Goal: Task Accomplishment & Management: Manage account settings

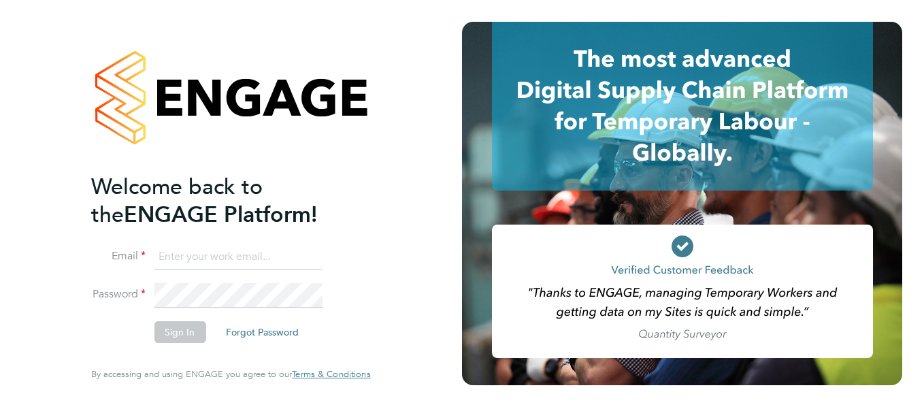
click at [249, 256] on input at bounding box center [238, 257] width 168 height 24
type input "[PERSON_NAME][EMAIL_ADDRESS][DOMAIN_NAME]"
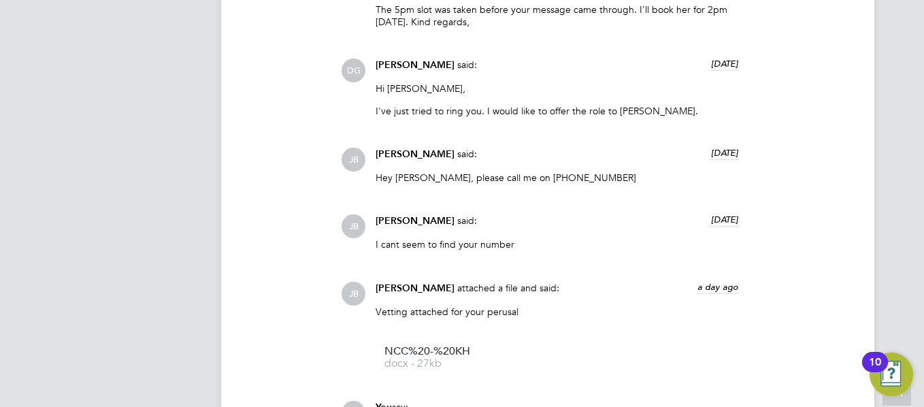
scroll to position [2293, 0]
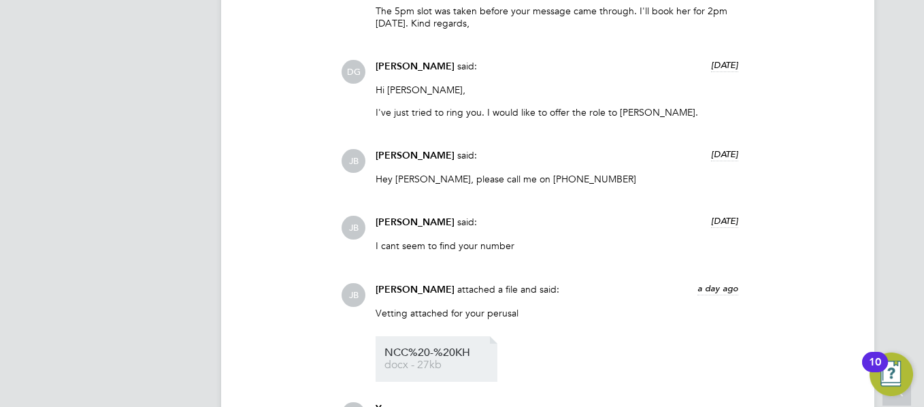
click at [452, 360] on span "docx - 27kb" at bounding box center [438, 365] width 109 height 10
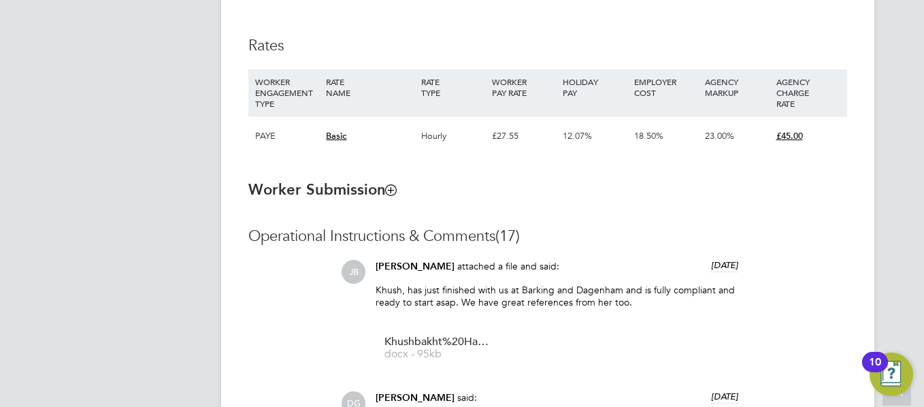
scroll to position [933, 0]
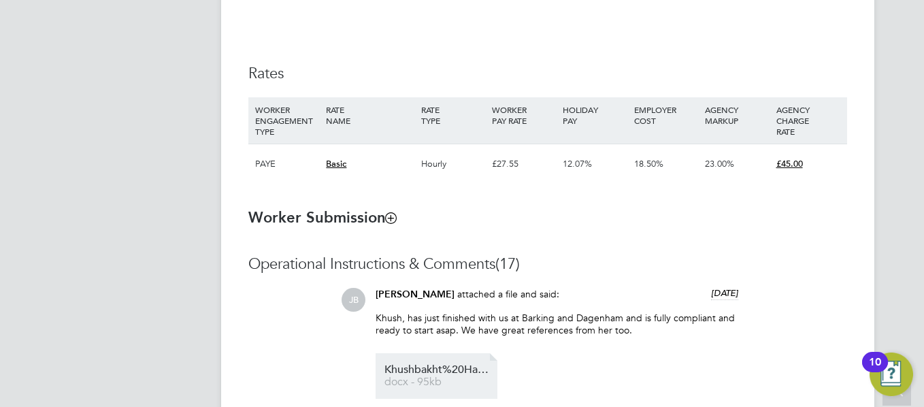
click at [428, 368] on span "Khushbakht%20Hayat%20-%20English%20CV" at bounding box center [438, 370] width 109 height 10
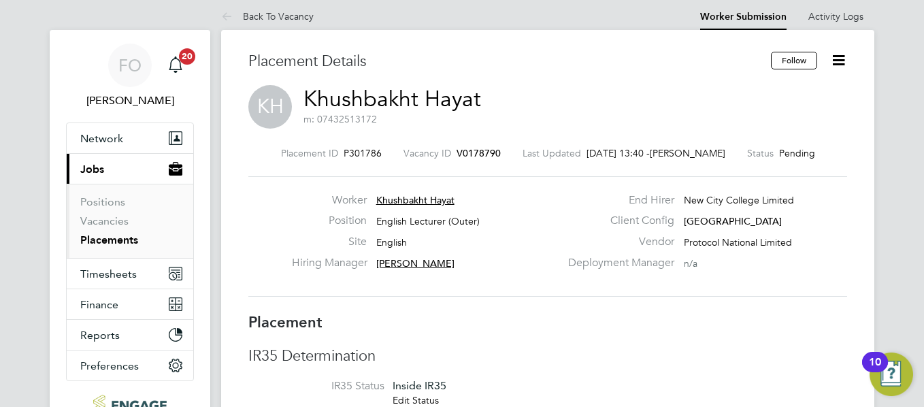
scroll to position [35, 0]
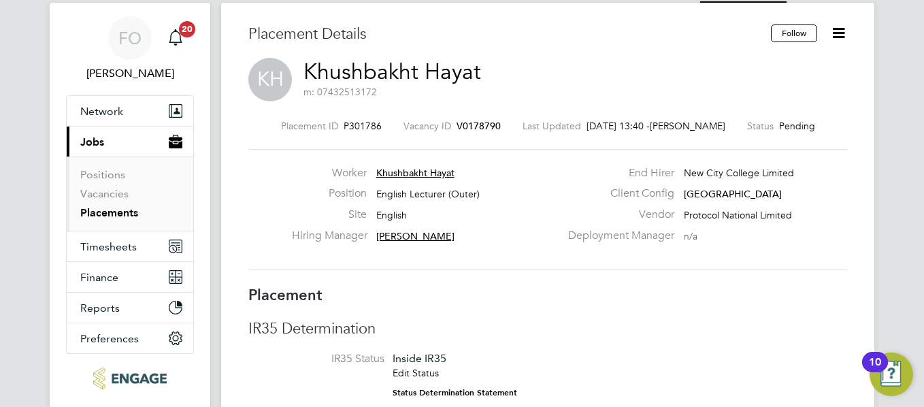
click at [842, 35] on icon at bounding box center [838, 32] width 17 height 17
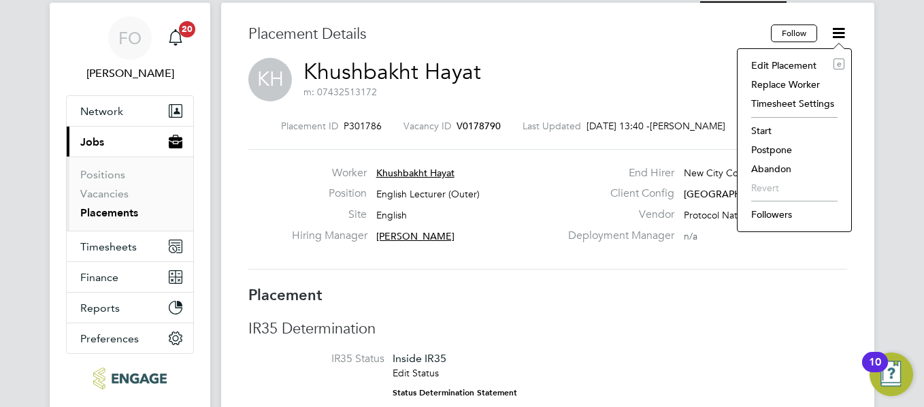
click at [785, 297] on h3 "Placement" at bounding box center [547, 296] width 599 height 20
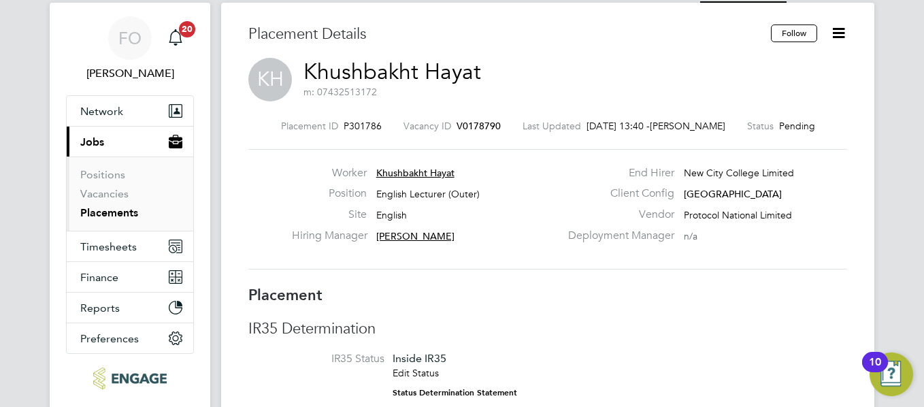
click at [479, 128] on span "V0178790" at bounding box center [478, 126] width 44 height 12
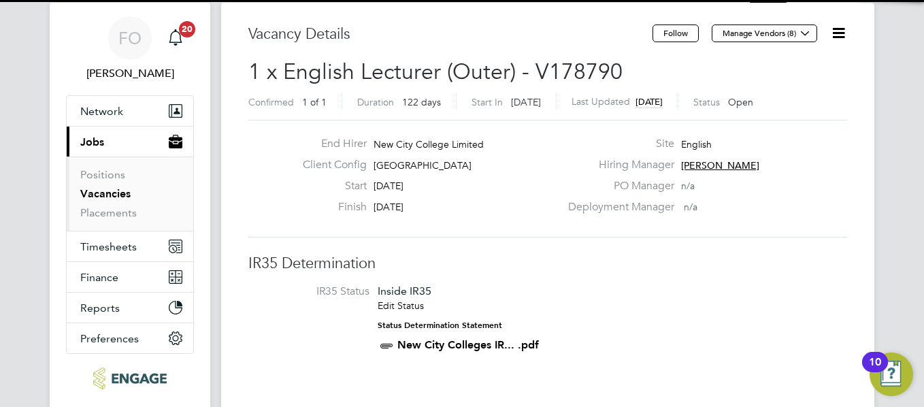
scroll to position [23, 118]
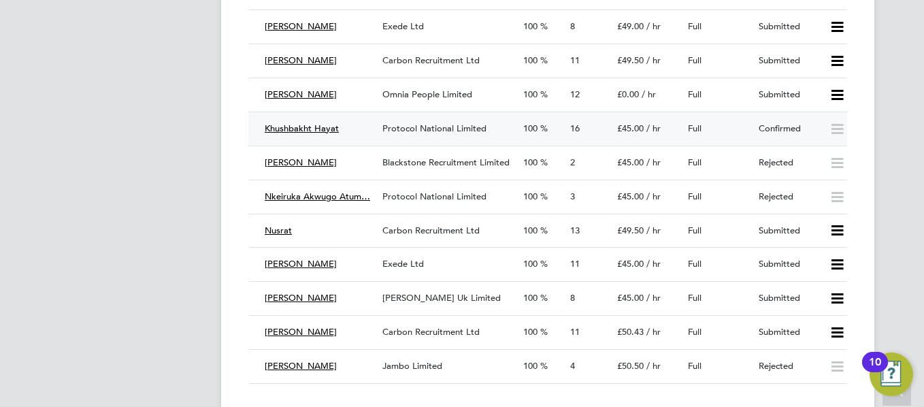
click at [745, 127] on div "Full" at bounding box center [717, 129] width 71 height 22
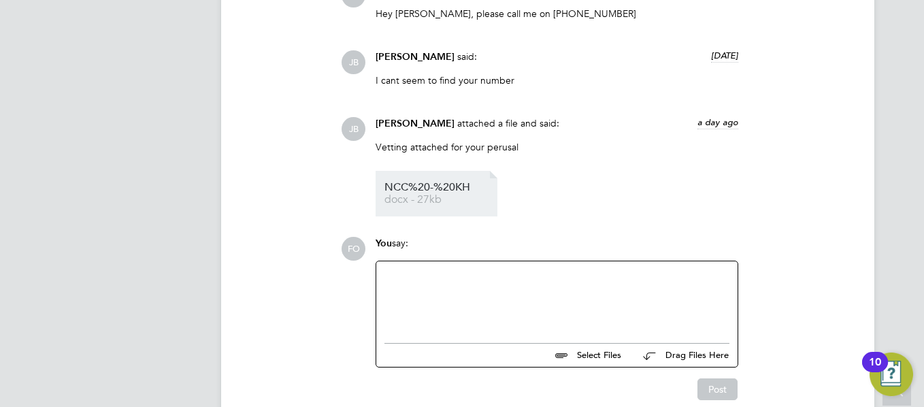
click at [424, 195] on span "docx - 27kb" at bounding box center [438, 200] width 109 height 10
